Goal: Task Accomplishment & Management: Use online tool/utility

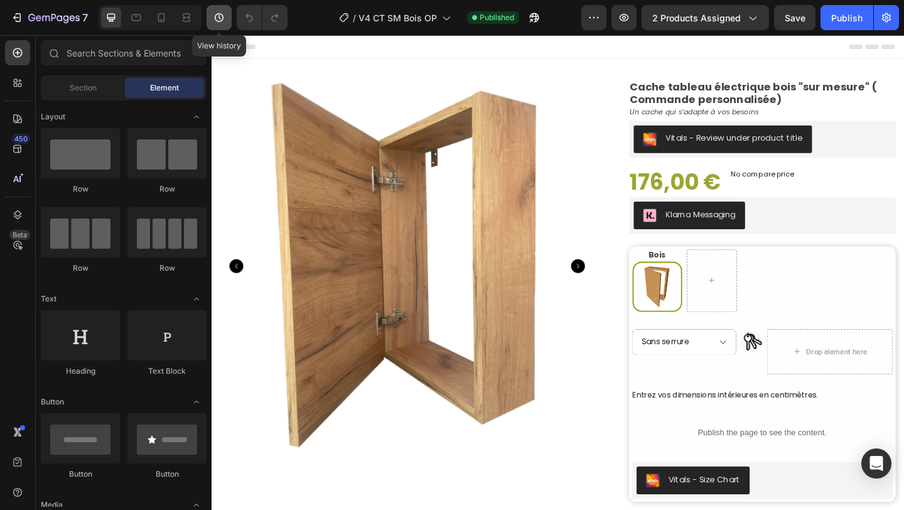
click at [215, 21] on icon "button" at bounding box center [219, 17] width 13 height 13
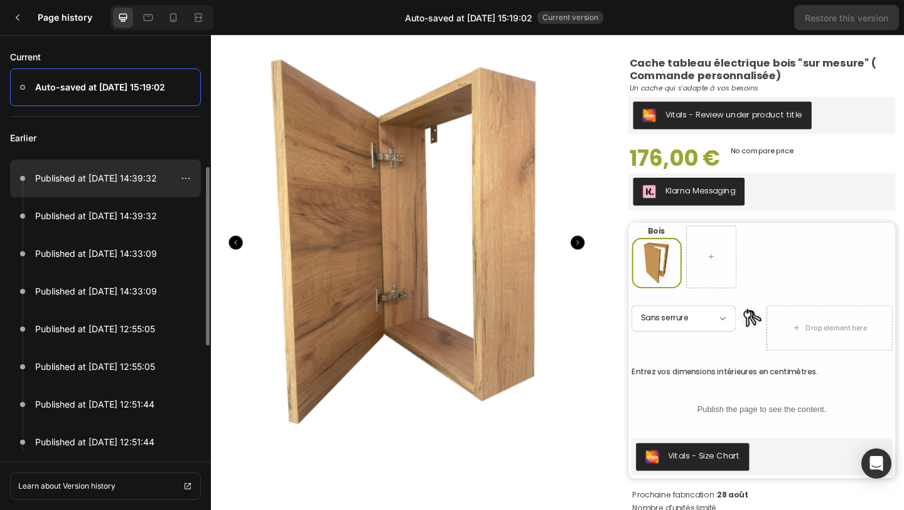
click at [147, 177] on p "Published at [DATE] 14:39:32" at bounding box center [96, 178] width 122 height 15
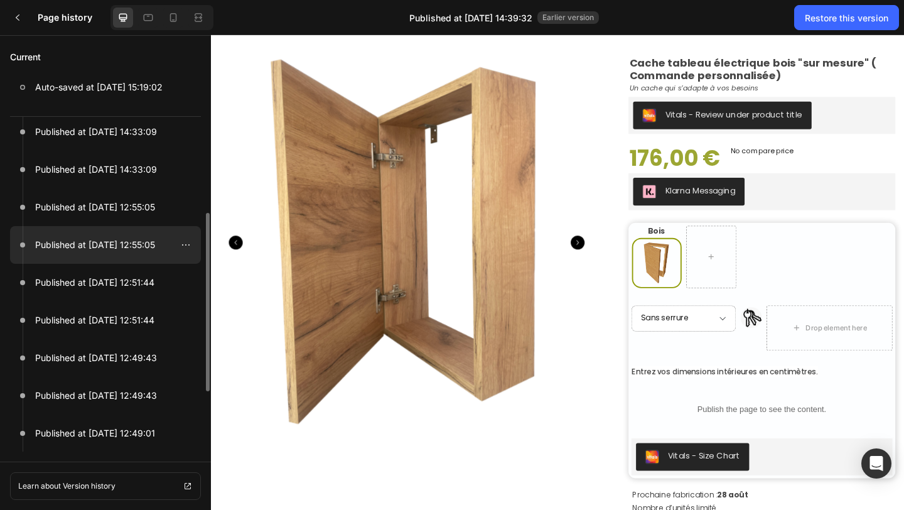
scroll to position [124, 0]
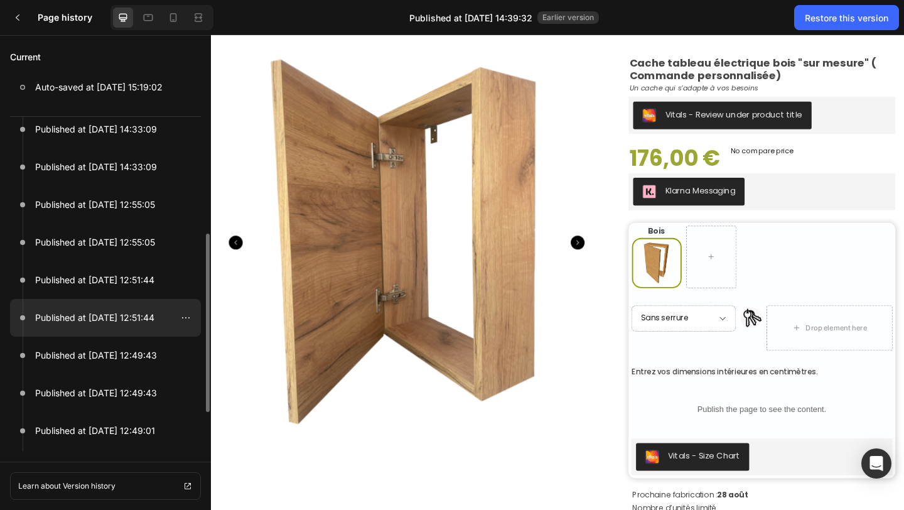
click at [129, 327] on div at bounding box center [105, 318] width 191 height 38
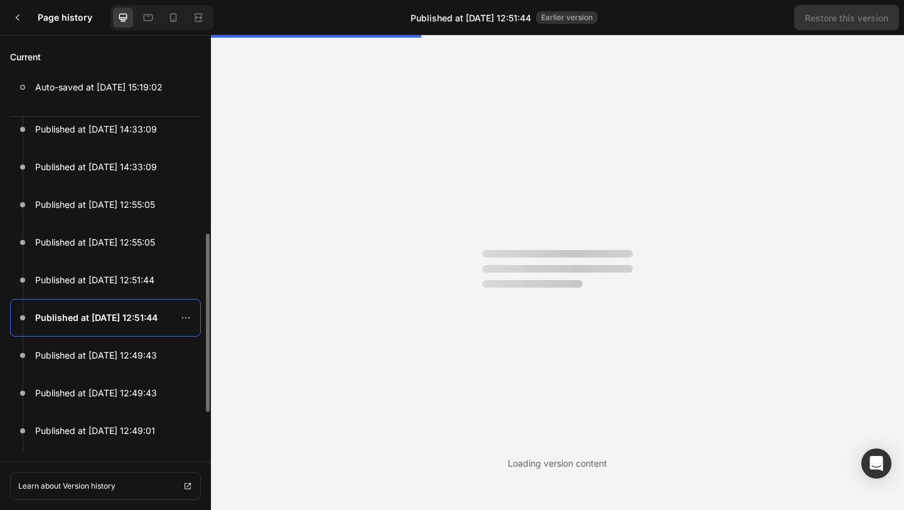
scroll to position [0, 0]
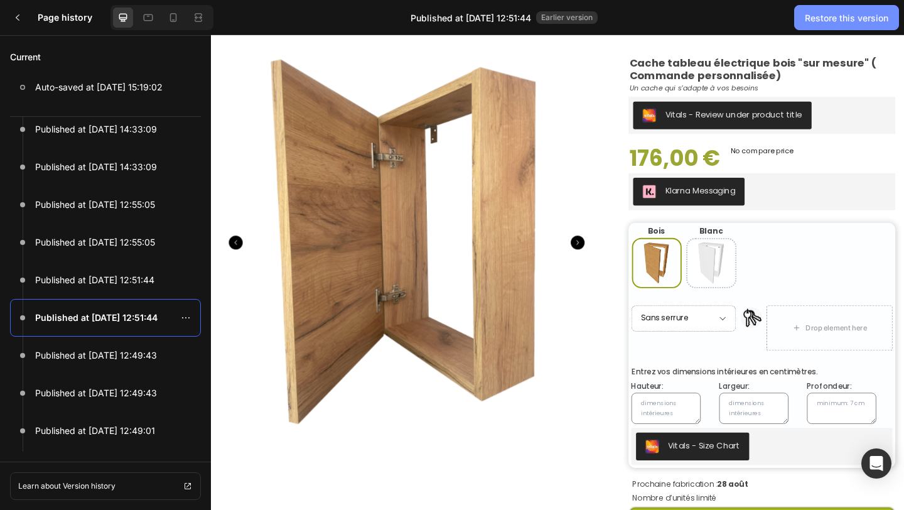
click at [838, 19] on div "Restore this version" at bounding box center [845, 17] width 83 height 13
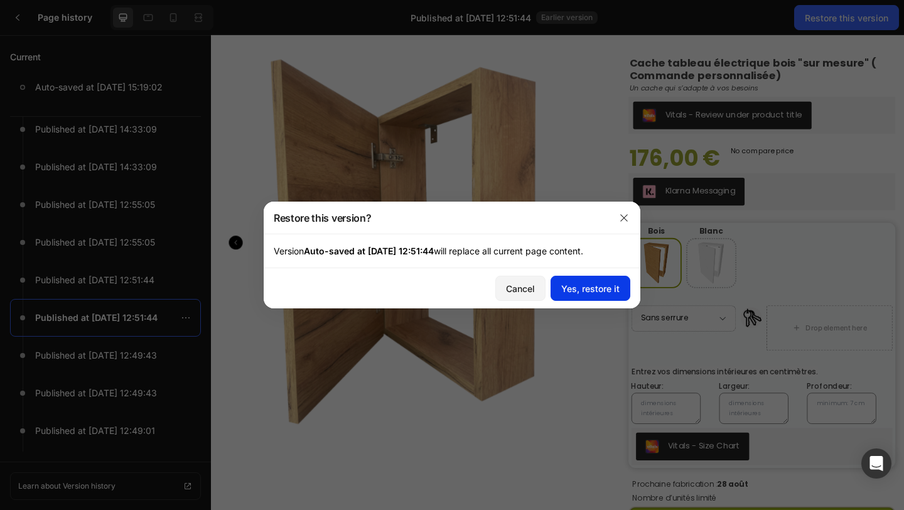
click at [574, 289] on div "Yes, restore it" at bounding box center [590, 288] width 58 height 13
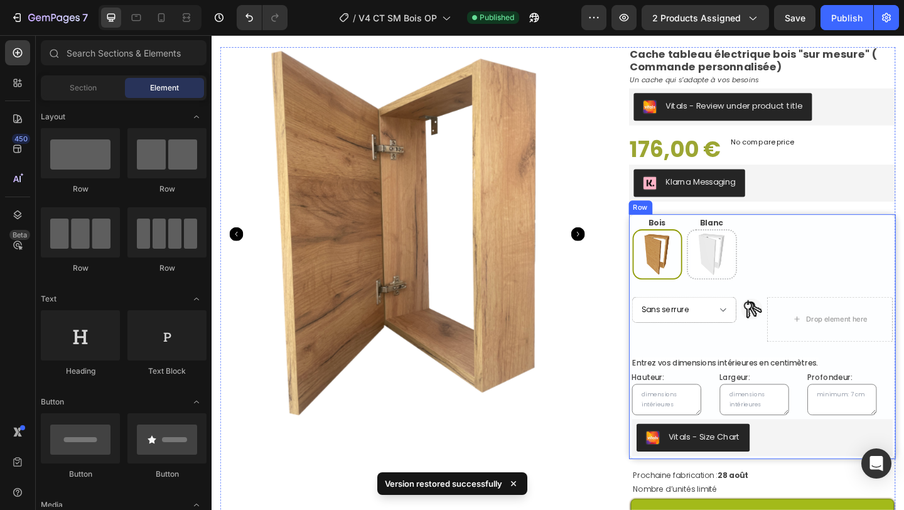
scroll to position [80, 0]
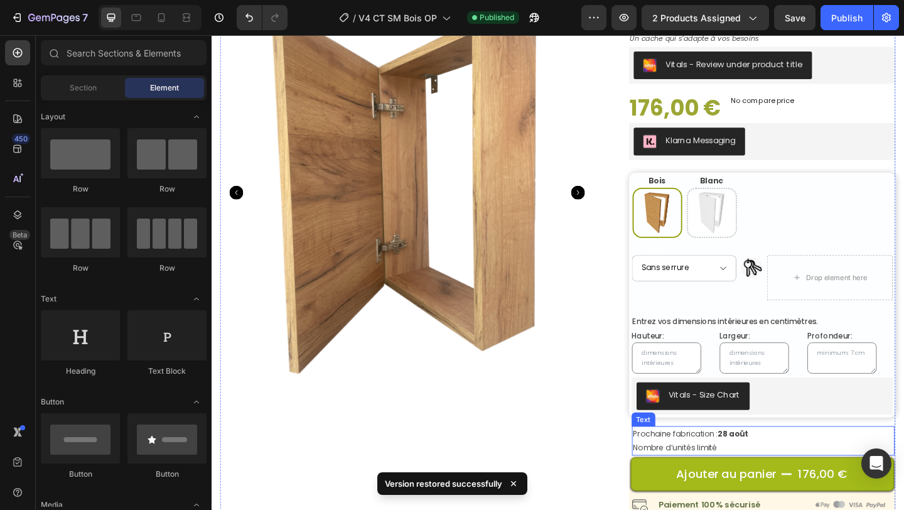
click at [768, 468] on strong "28 août" at bounding box center [779, 468] width 34 height 12
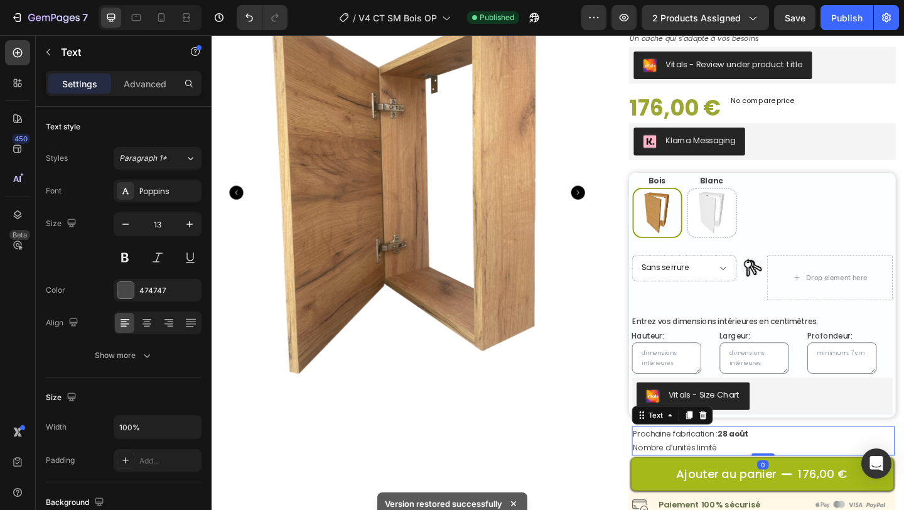
click at [777, 467] on strong "28 août" at bounding box center [779, 468] width 34 height 12
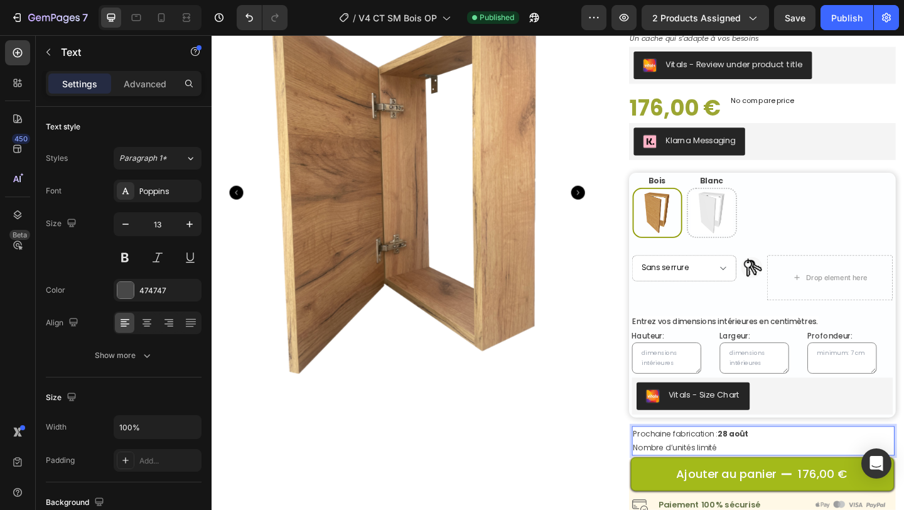
click at [789, 468] on p "Prochaine fabrication : [DATE]" at bounding box center [812, 468] width 284 height 14
click at [762, 467] on strong "210 Septembre" at bounding box center [796, 468] width 68 height 12
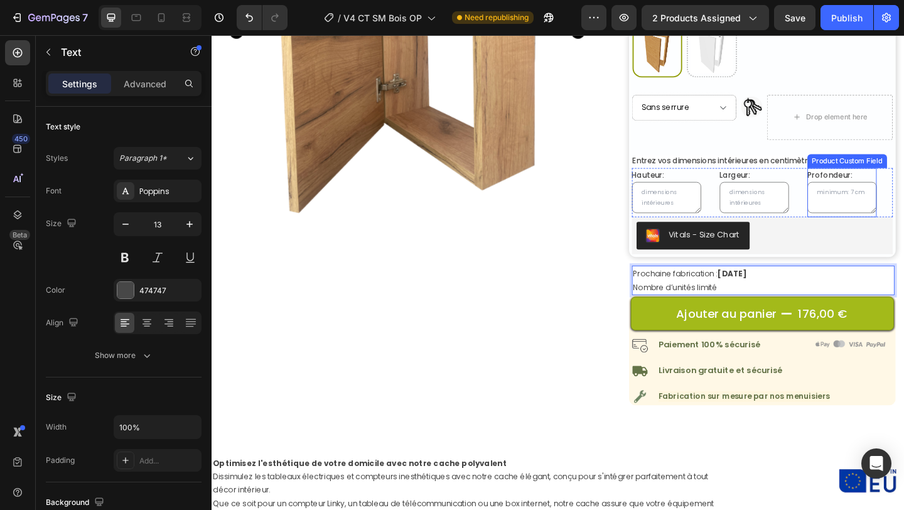
scroll to position [255, 0]
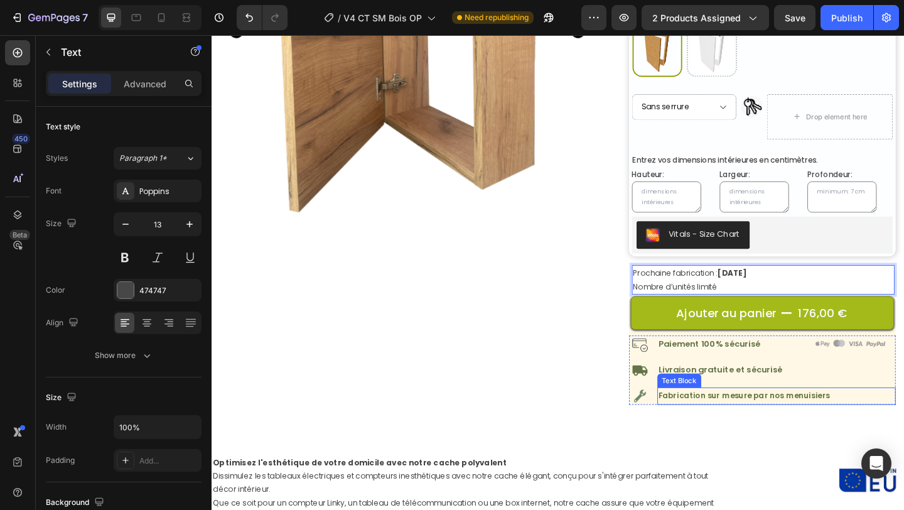
click at [764, 432] on p "Fabrication sur mesure par nos menuisiers" at bounding box center [825, 427] width 257 height 16
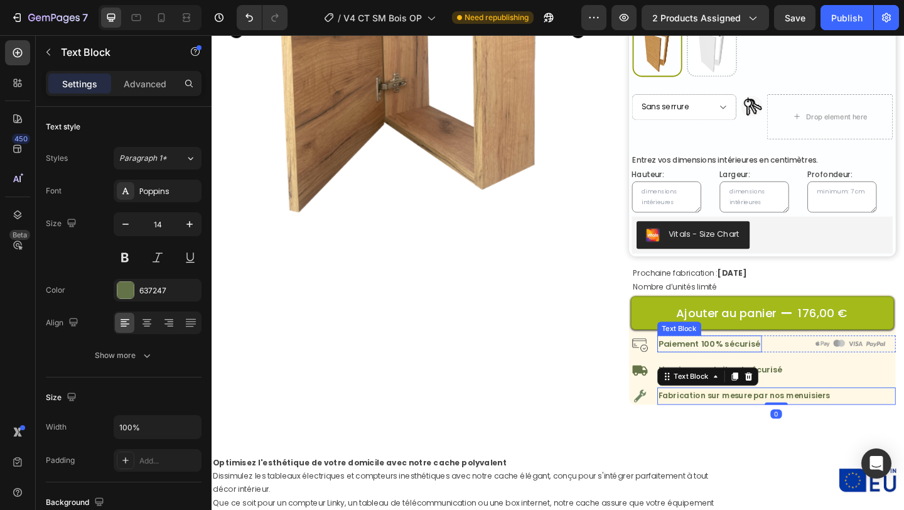
click at [748, 370] on p "Paiement 100% sécurisé" at bounding box center [752, 371] width 111 height 16
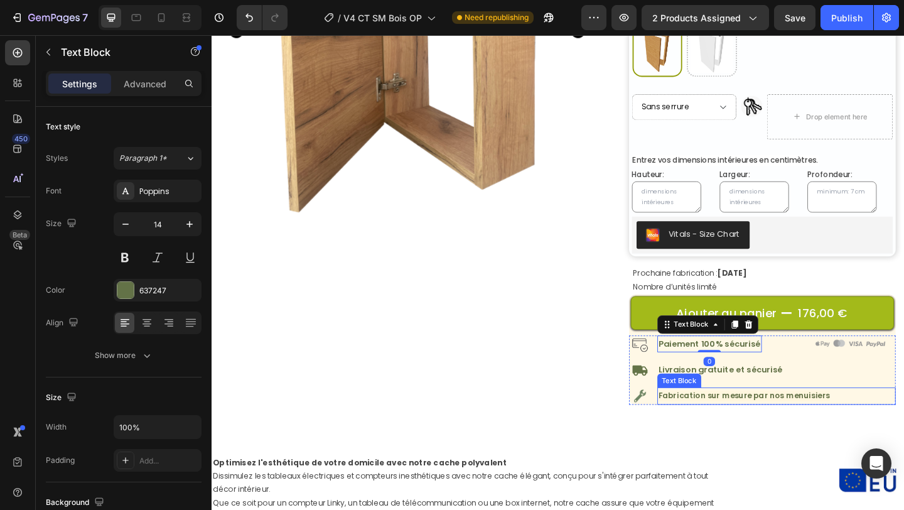
click at [757, 427] on span "Fabrication sur mesure par nos menuisiers" at bounding box center [790, 427] width 186 height 12
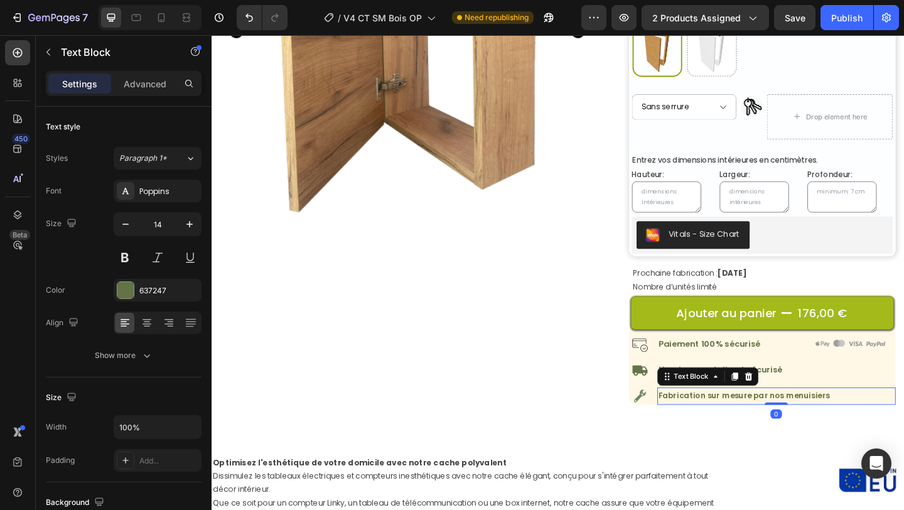
click at [748, 427] on span "Fabrication sur mesure par nos menuisiers" at bounding box center [790, 427] width 186 height 12
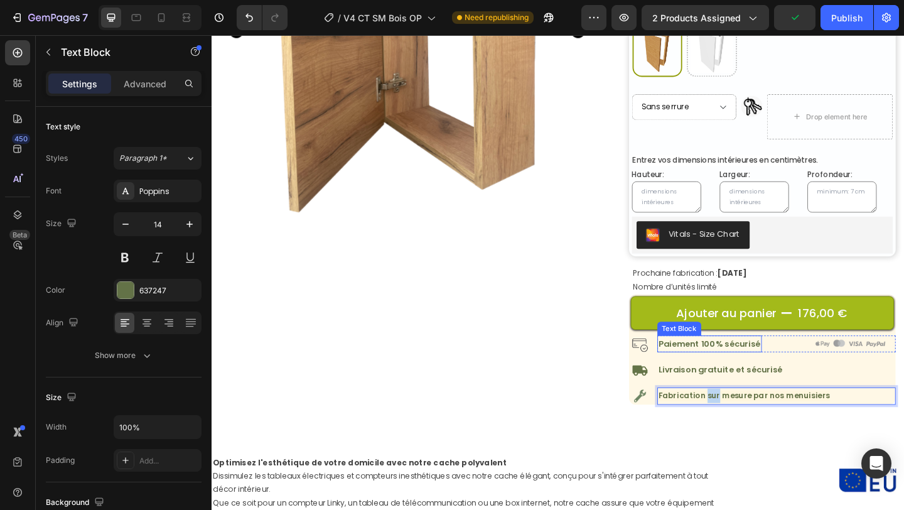
click at [726, 370] on p "Paiement 100% sécurisé" at bounding box center [752, 371] width 111 height 16
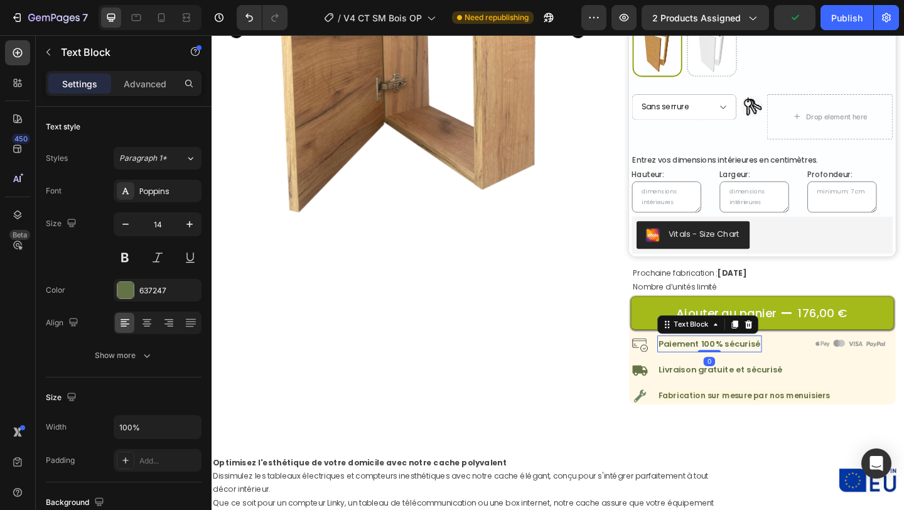
click at [726, 370] on p "Paiement 100% sécurisé" at bounding box center [752, 371] width 111 height 16
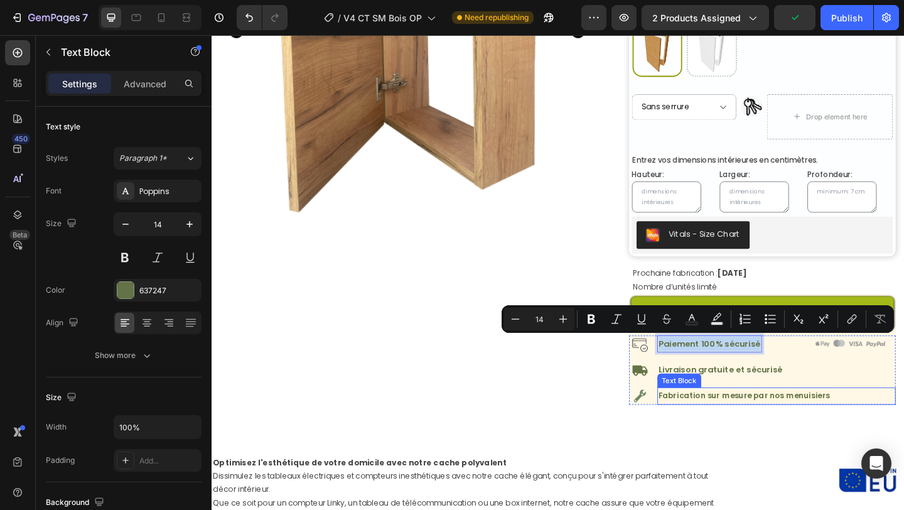
click at [736, 422] on span "Fabrication sur mesure par nos menuisiers" at bounding box center [790, 427] width 186 height 12
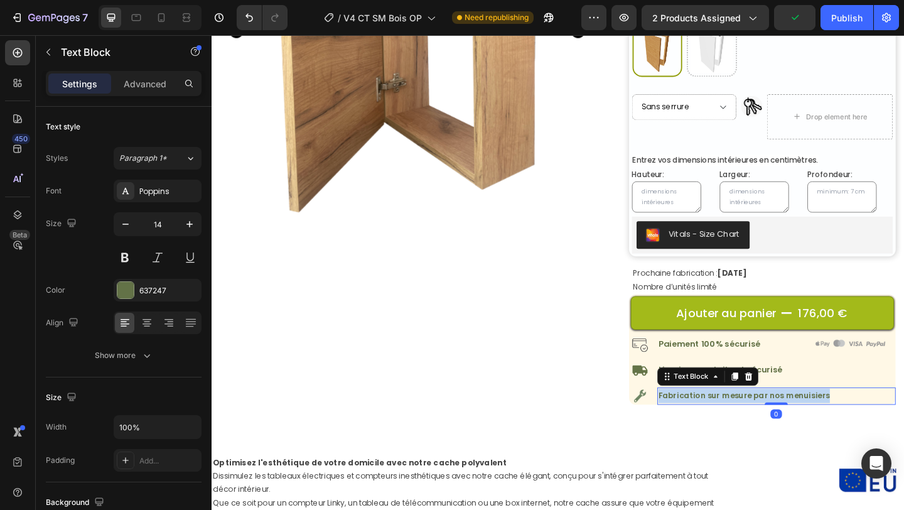
click at [736, 422] on span "Fabrication sur mesure par nos menuisiers" at bounding box center [790, 427] width 186 height 12
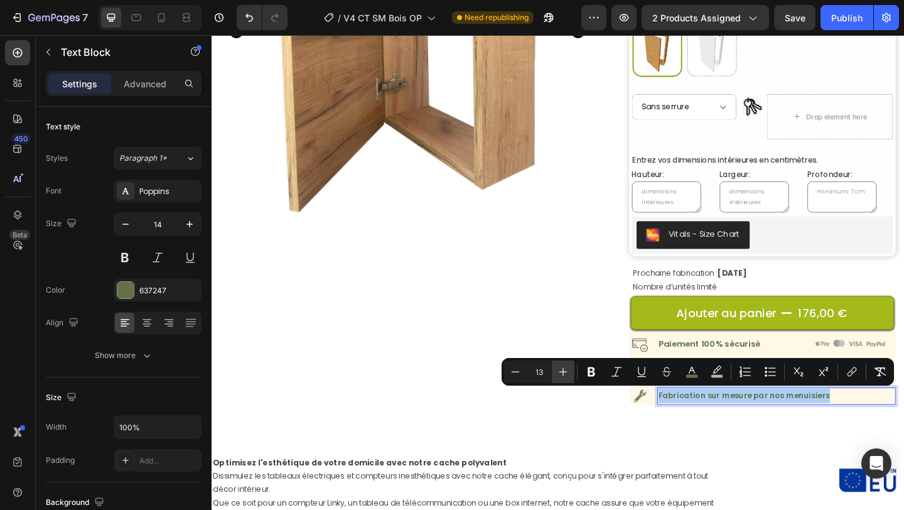
click at [565, 376] on icon "Editor contextual toolbar" at bounding box center [563, 371] width 13 height 13
type input "14"
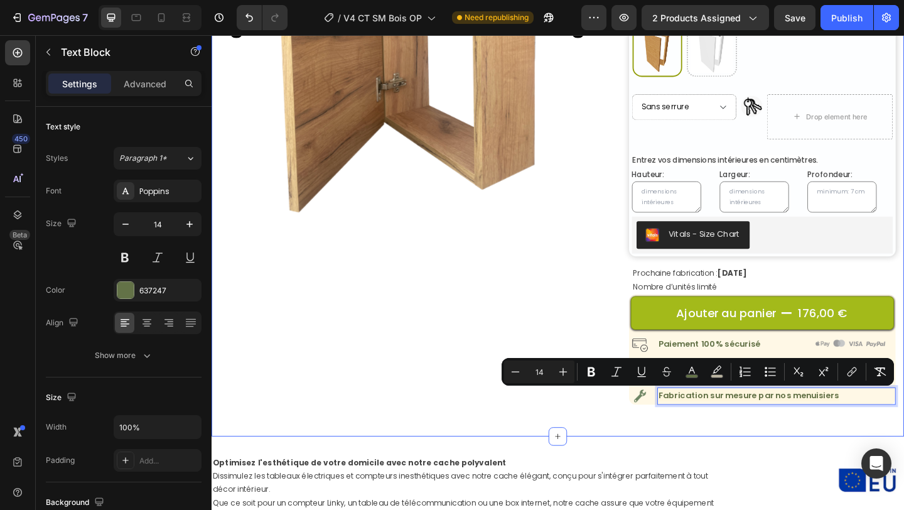
click at [883, 464] on div "Product Images Cache tableau électrique bois "sur mesure" ( Commande personnali…" at bounding box center [588, 149] width 734 height 644
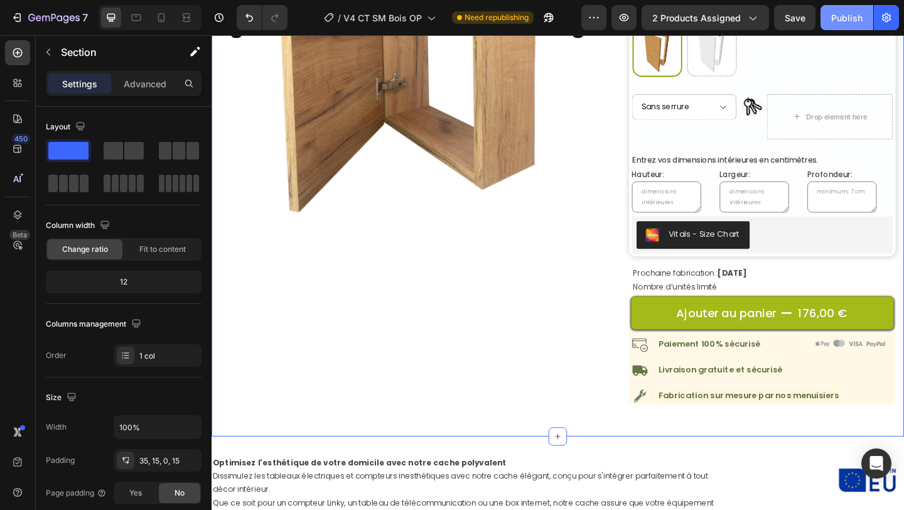
click at [842, 21] on div "Publish" at bounding box center [846, 17] width 31 height 13
